Goal: Information Seeking & Learning: Learn about a topic

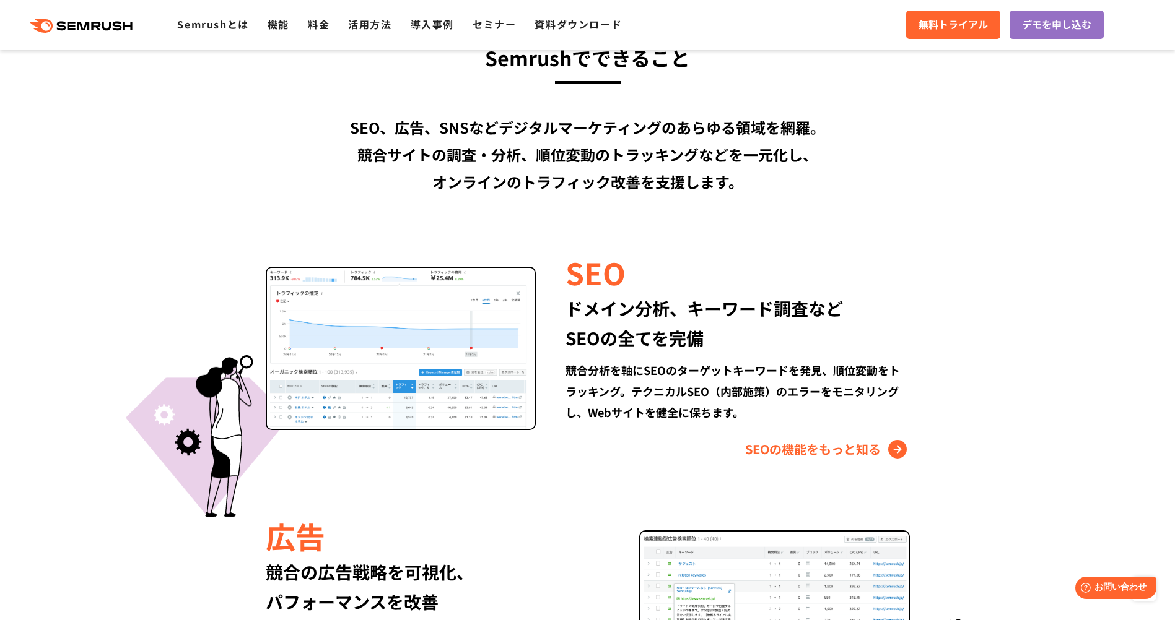
click at [845, 460] on div "Semrushでできること SEO、広告、SNSなどデジタルマーケティングのあらゆる領域を網羅。 競合サイトの調査・分析、順位変動のトラッキングなどを一元化し…" at bounding box center [587, 593] width 737 height 1105
click at [841, 456] on link "SEOの機能をもっと知る" at bounding box center [827, 450] width 165 height 20
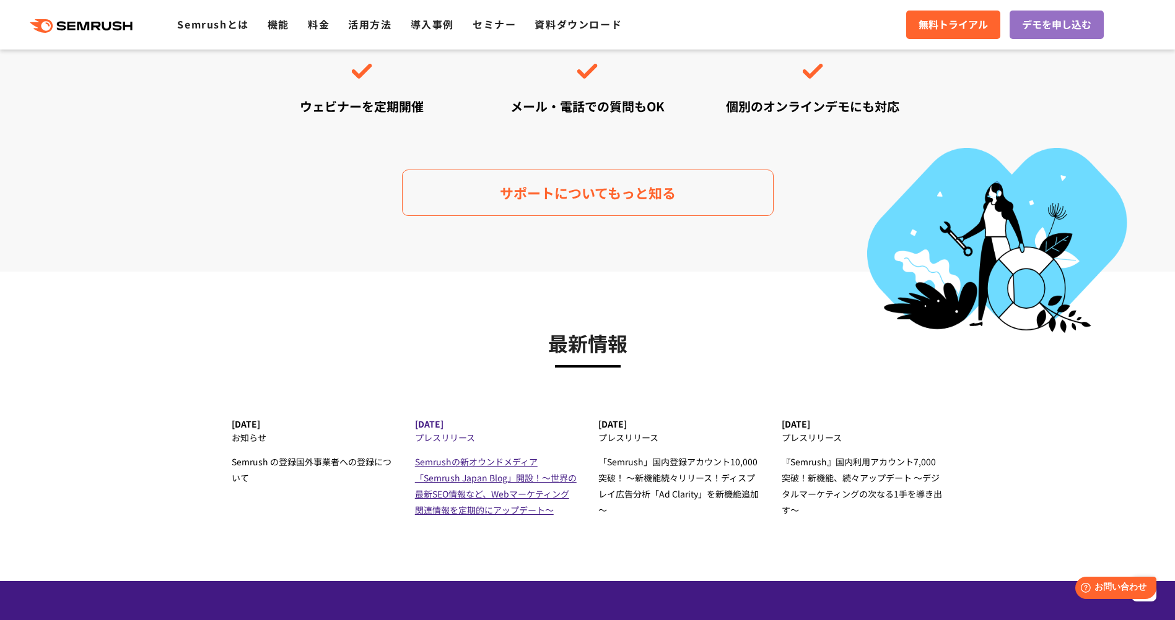
scroll to position [3715, 0]
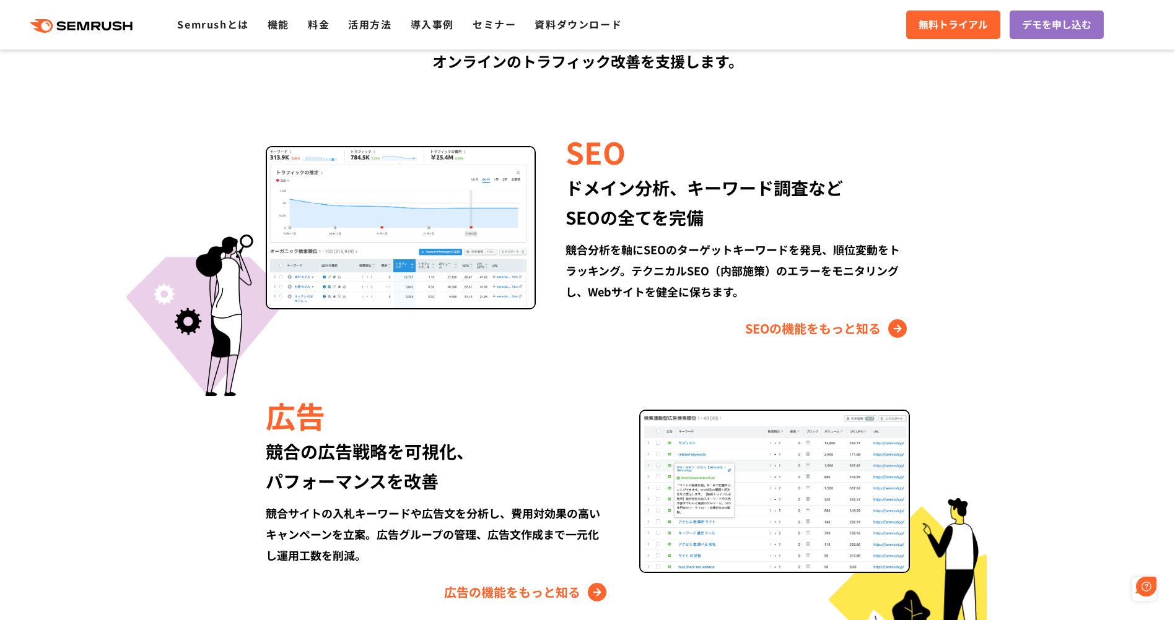
scroll to position [1297, 0]
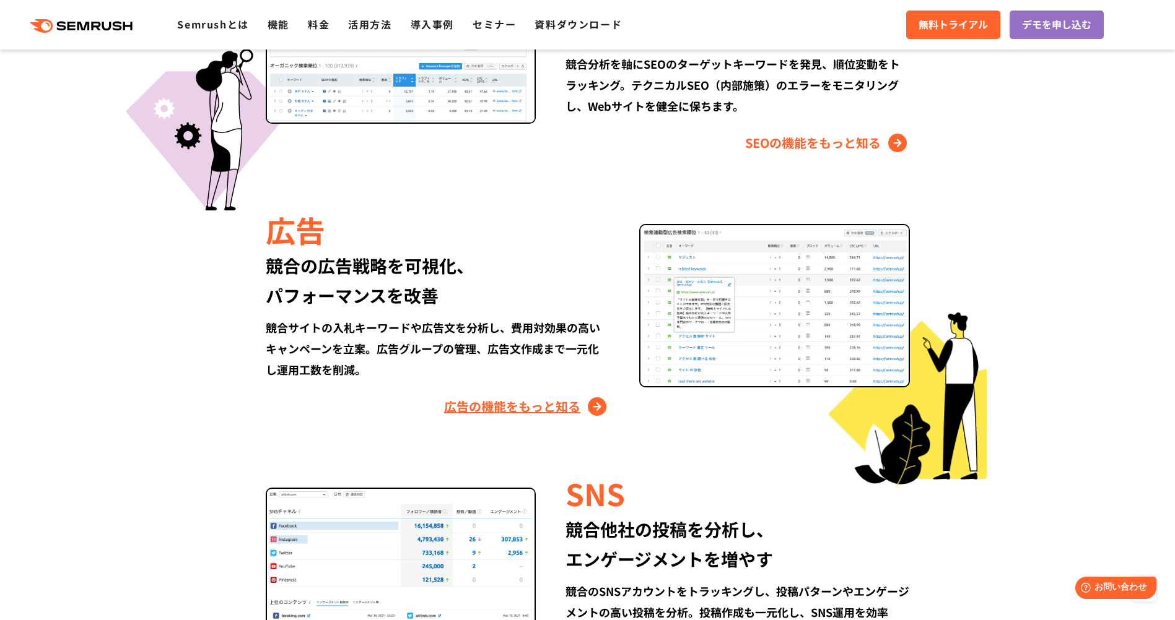
click at [539, 397] on link "広告の機能をもっと知る" at bounding box center [526, 407] width 165 height 20
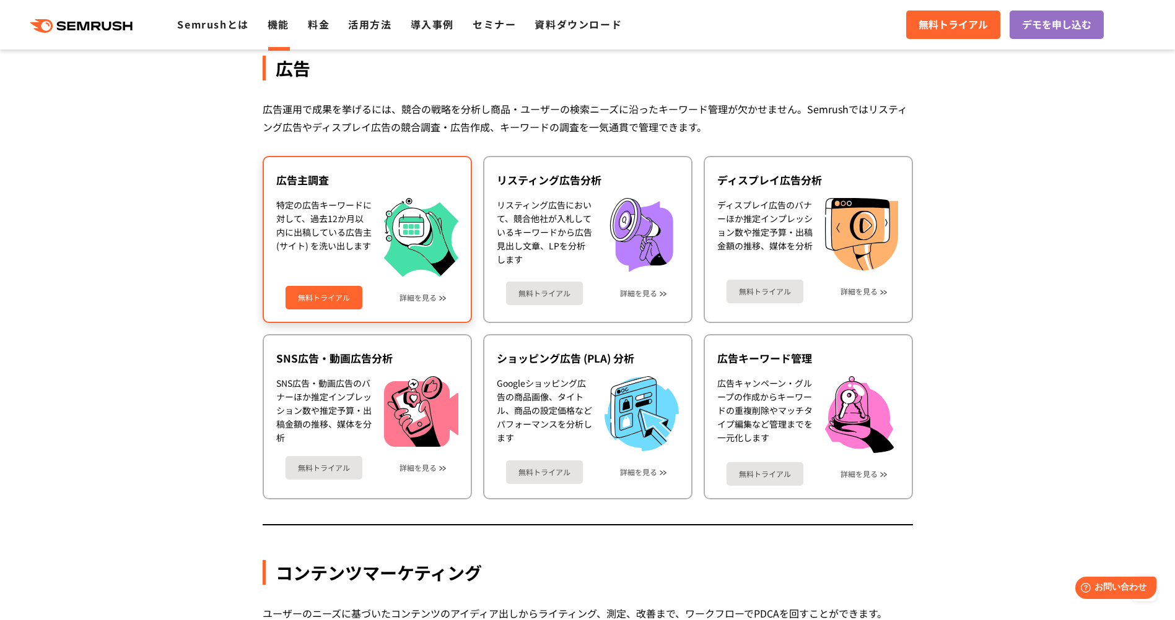
click at [415, 305] on div "無料トライアル 詳細を見る" at bounding box center [367, 293] width 182 height 33
click at [417, 297] on link "詳細を見る" at bounding box center [417, 297] width 37 height 9
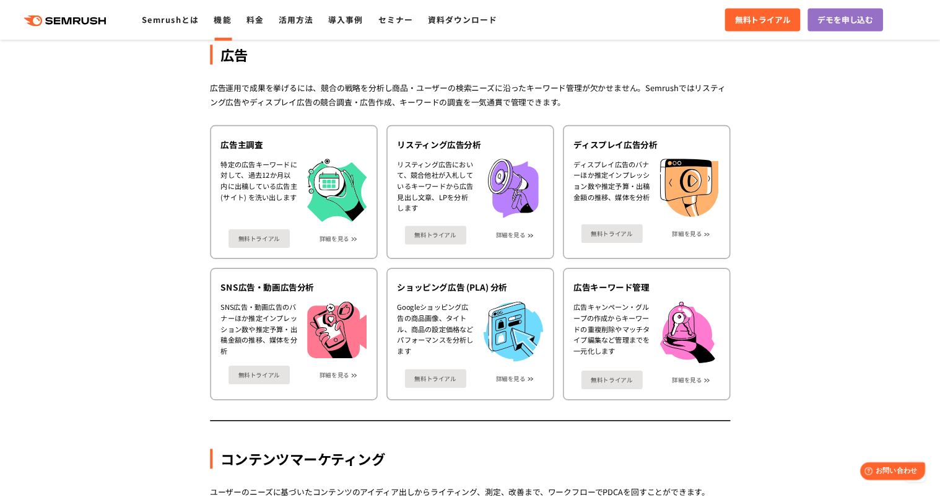
scroll to position [1102, 0]
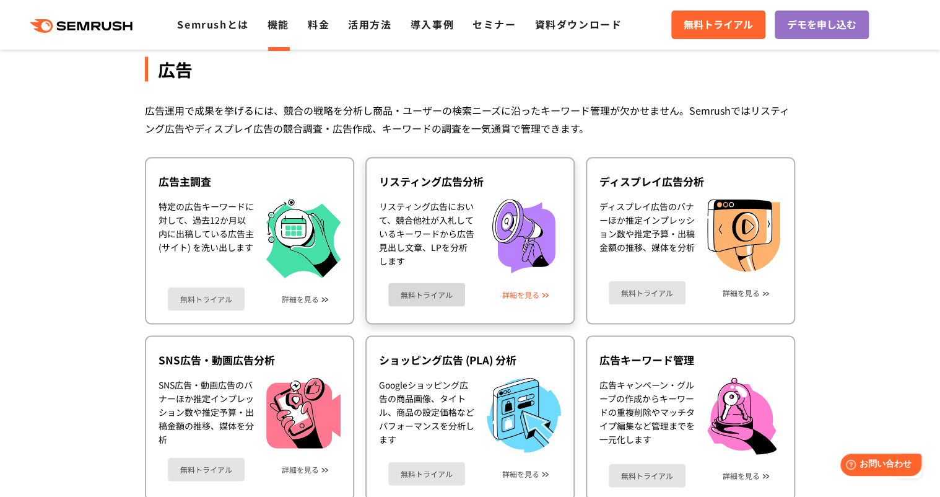
click at [514, 290] on link "詳細を見る" at bounding box center [520, 294] width 37 height 9
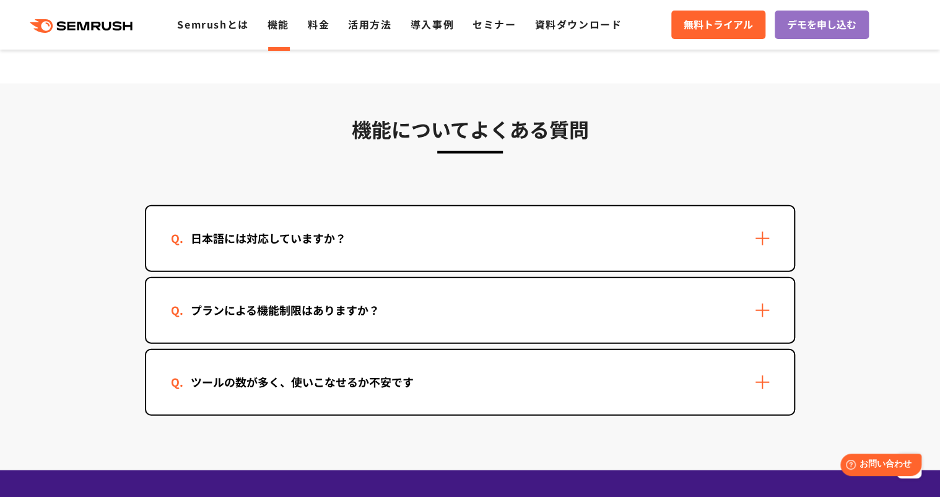
scroll to position [3678, 0]
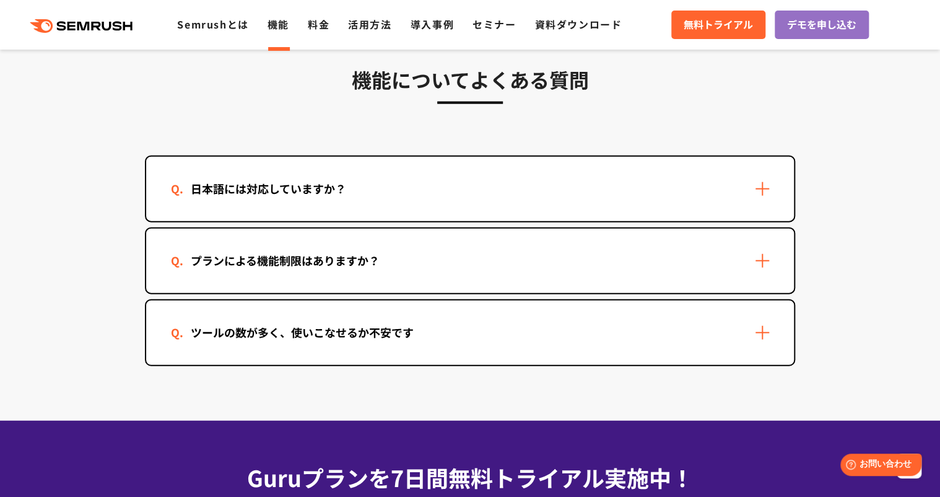
click at [376, 199] on div "日本語には対応していますか？" at bounding box center [470, 189] width 648 height 64
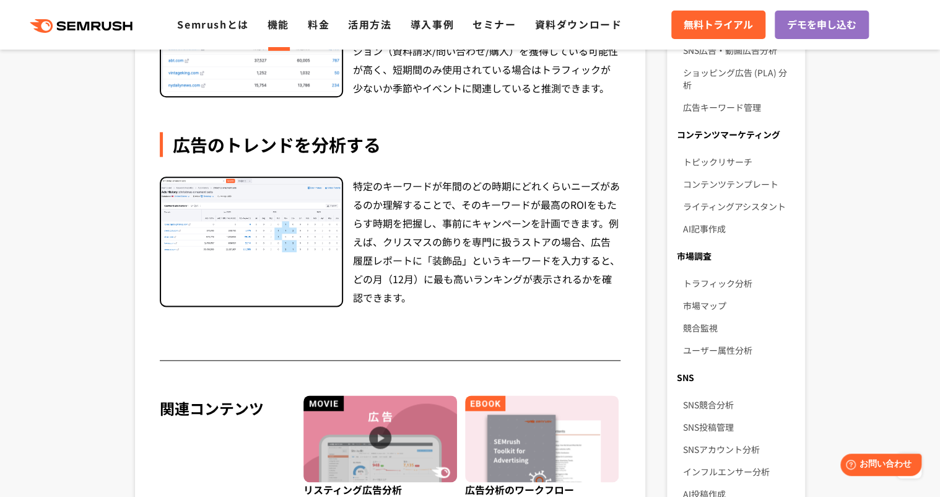
scroll to position [743, 0]
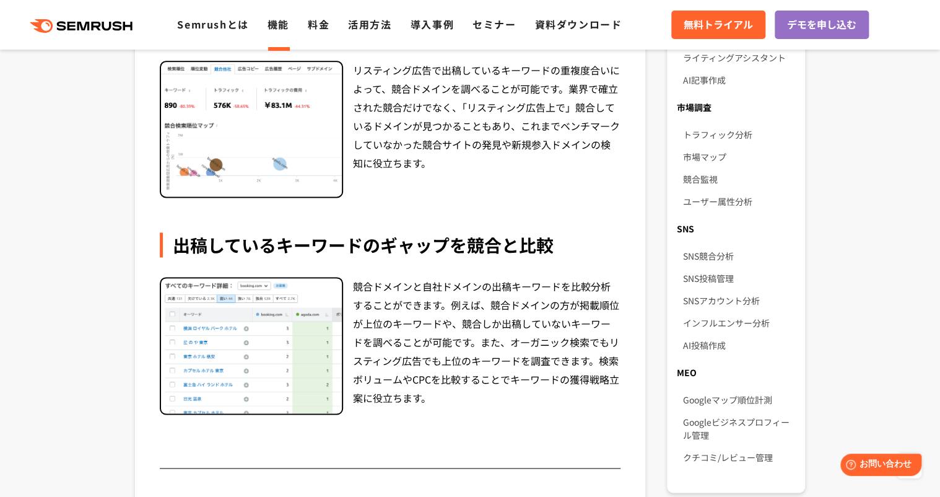
scroll to position [941, 0]
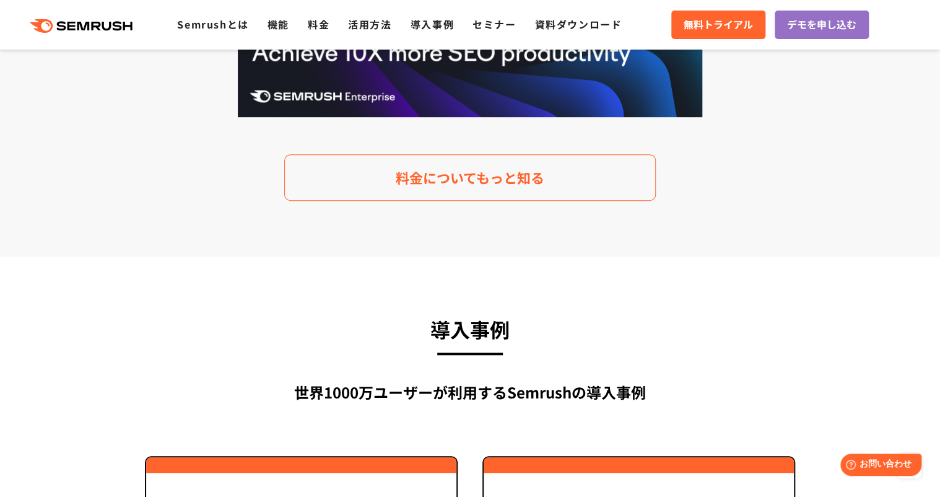
scroll to position [2530, 0]
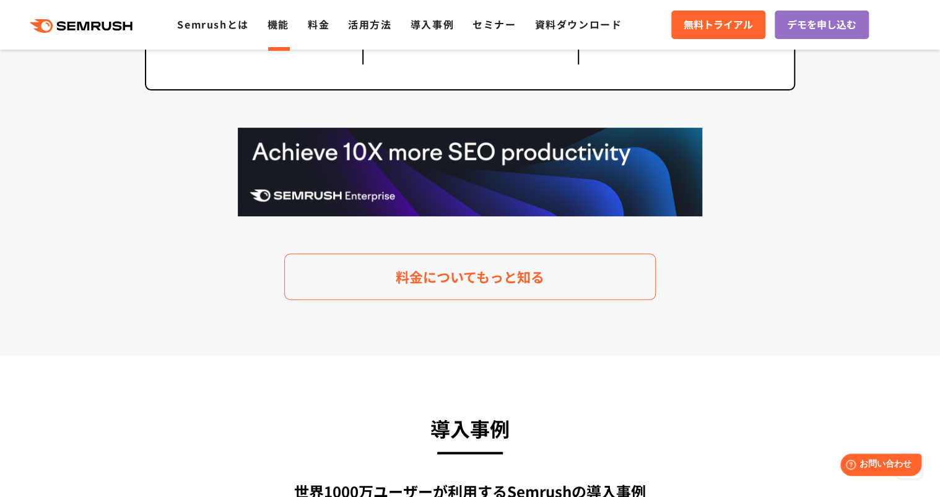
click at [274, 27] on link "機能" at bounding box center [278, 24] width 22 height 15
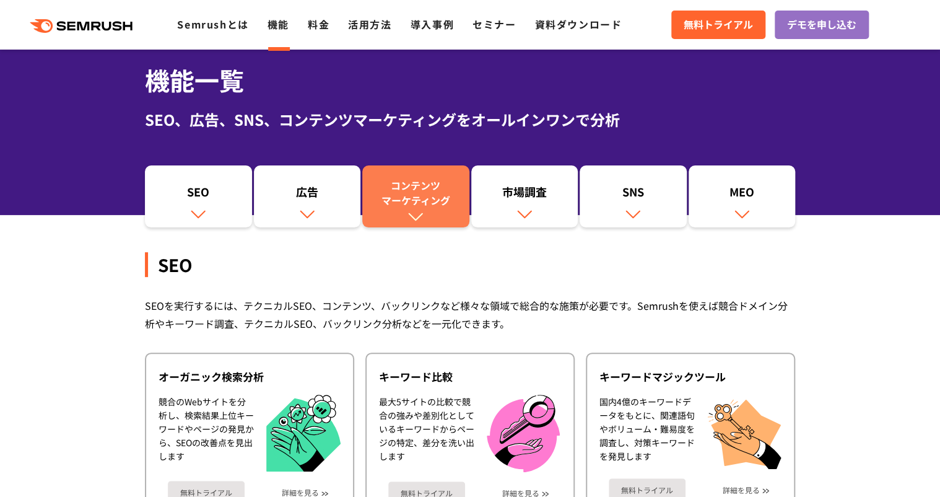
scroll to position [99, 0]
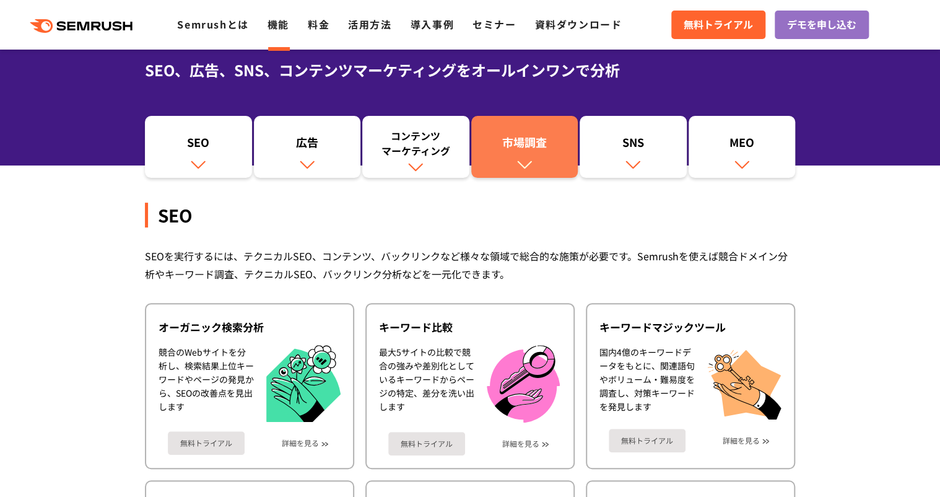
click at [531, 166] on img at bounding box center [524, 164] width 16 height 16
